Goal: Find specific page/section: Find specific page/section

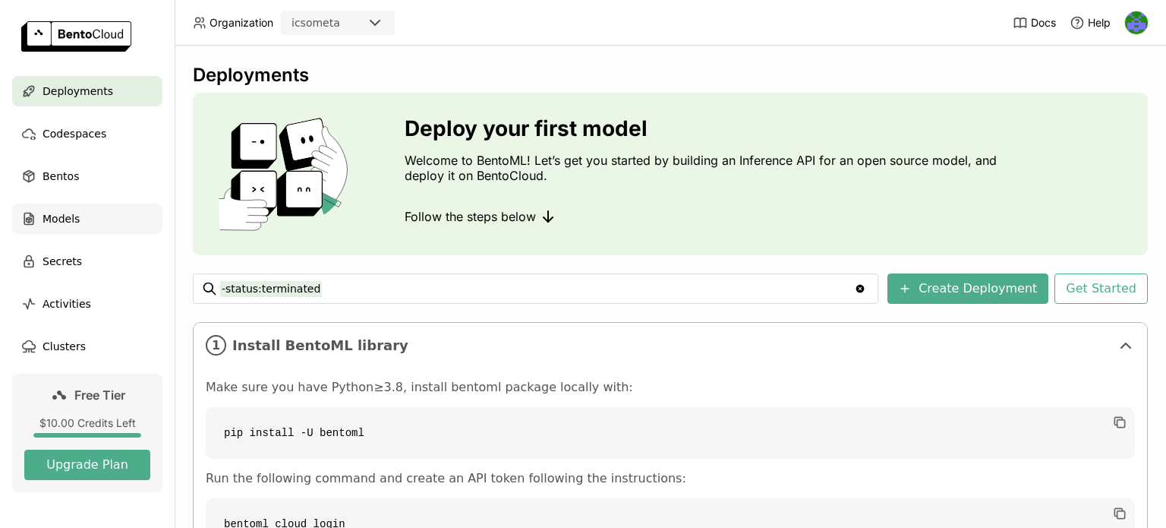
click at [53, 216] on span "Models" at bounding box center [61, 218] width 37 height 18
